Goal: Task Accomplishment & Management: Manage account settings

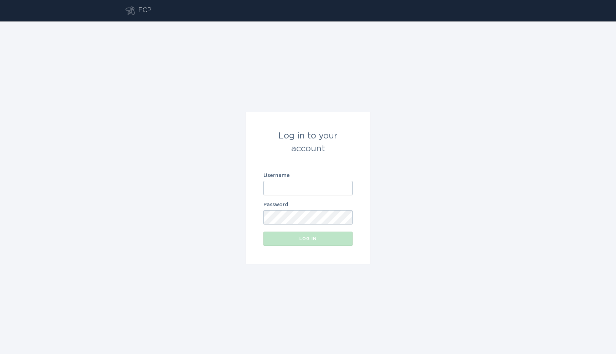
click at [289, 189] on input "Username" at bounding box center [307, 188] width 89 height 14
paste input "[EMAIL_ADDRESS][DOMAIN_NAME]"
type input "[EMAIL_ADDRESS][DOMAIN_NAME]"
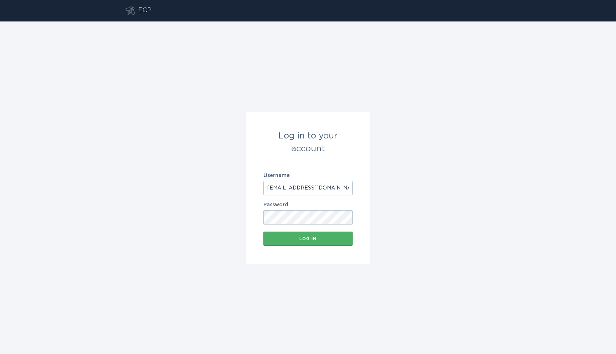
scroll to position [0, 0]
click at [291, 240] on div "Log in" at bounding box center [308, 238] width 82 height 4
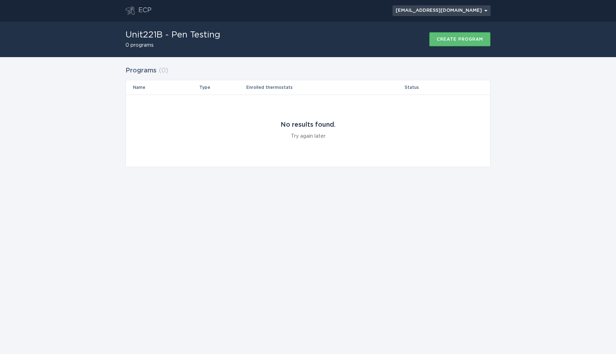
click at [466, 11] on div "[EMAIL_ADDRESS][DOMAIN_NAME] Chevron" at bounding box center [442, 11] width 92 height 4
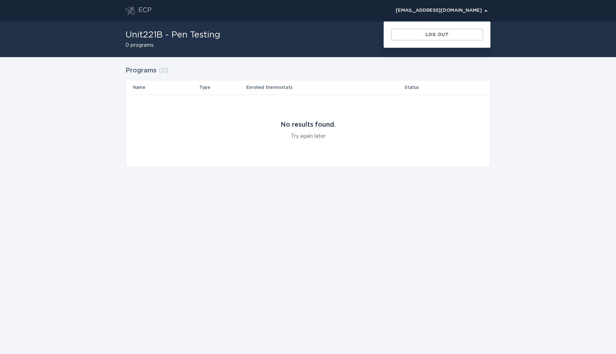
click at [454, 41] on div "Log out" at bounding box center [437, 35] width 106 height 26
click at [451, 37] on button "Log out" at bounding box center [437, 34] width 92 height 11
